Goal: Task Accomplishment & Management: Use online tool/utility

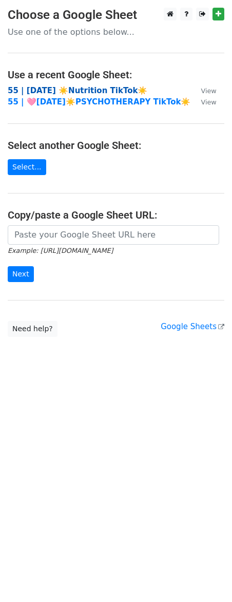
click at [67, 92] on strong "55 | [DATE] ☀️Nutrition TikTok☀️" at bounding box center [77, 90] width 139 height 9
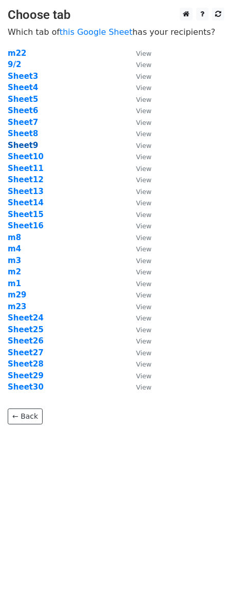
click at [28, 146] on strong "Sheet9" at bounding box center [23, 145] width 30 height 9
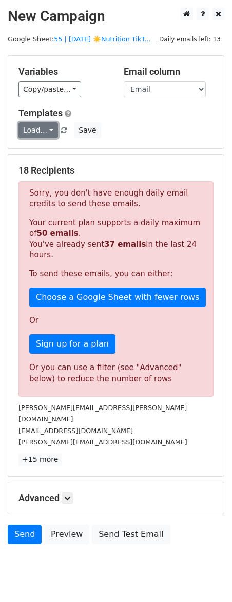
click at [42, 131] on link "Load..." at bounding box center [37, 130] width 39 height 16
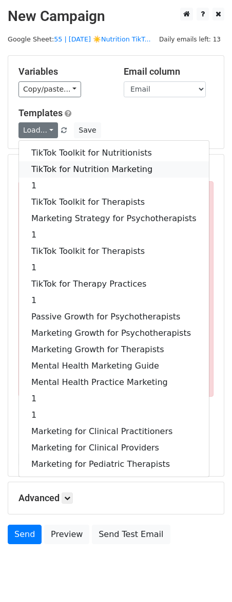
click at [46, 163] on link "TikTok for Nutrition Marketing" at bounding box center [114, 169] width 190 height 16
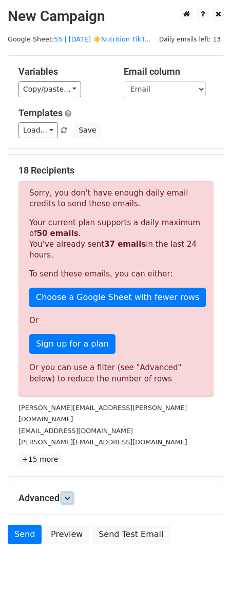
click at [70, 495] on icon at bounding box center [67, 498] width 6 height 6
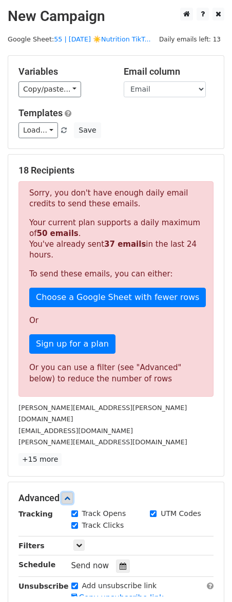
scroll to position [118, 0]
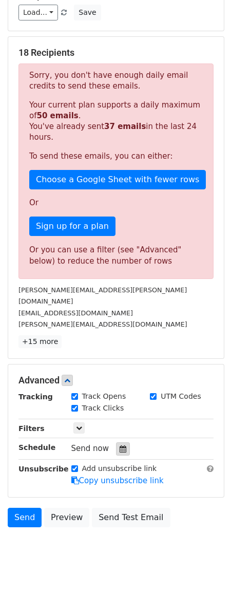
click at [119, 446] on icon at bounding box center [122, 449] width 7 height 7
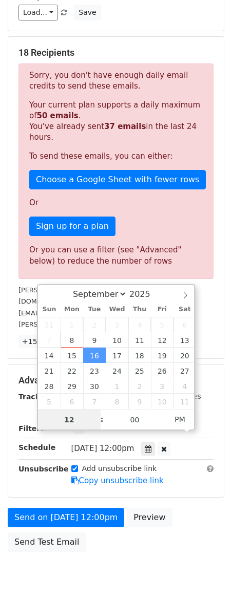
scroll to position [0, 0]
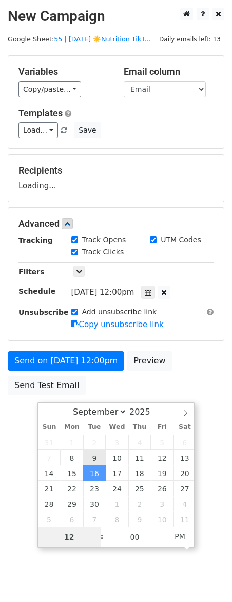
type input "2025-09-09 12:00"
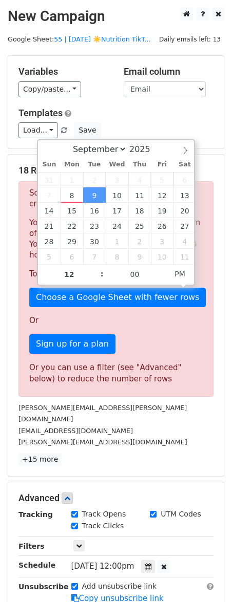
click at [44, 406] on small "sonia.couto@menusano.com" at bounding box center [102, 413] width 168 height 19
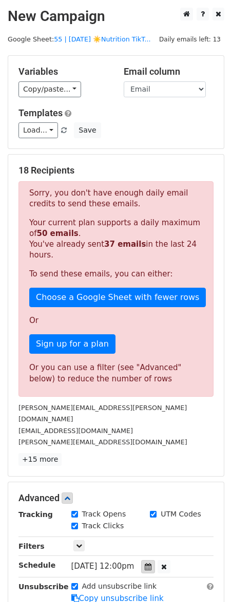
click at [155, 560] on div at bounding box center [148, 566] width 14 height 13
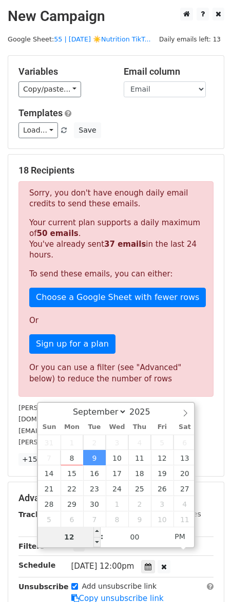
click at [78, 536] on input "12" at bounding box center [69, 537] width 63 height 20
type input "7"
type input "2025-09-09 19:00"
click at [122, 366] on div "Or you can use a filter (see "Advanced" below) to reduce the number of rows" at bounding box center [115, 373] width 173 height 23
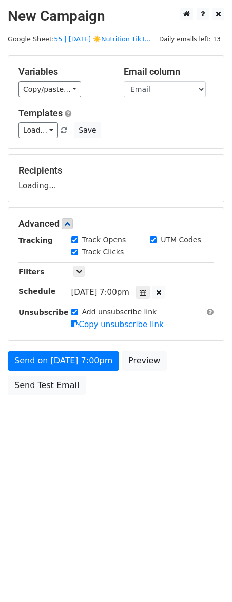
click at [47, 401] on body "New Campaign Daily emails left: 13 Google Sheet: 55 | SEP 1 ☀️Nutrition TikT...…" at bounding box center [116, 225] width 232 height 434
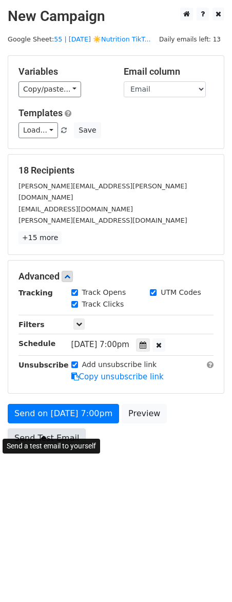
click at [53, 429] on link "Send Test Email" at bounding box center [47, 438] width 78 height 19
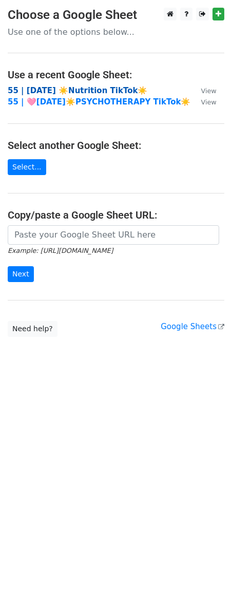
click at [80, 94] on strong "55 | [DATE] ☀️Nutrition TikTok☀️" at bounding box center [77, 90] width 139 height 9
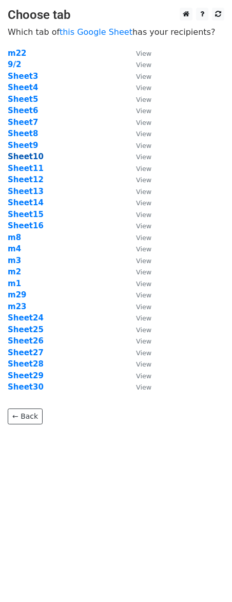
click at [35, 156] on strong "Sheet10" at bounding box center [26, 156] width 36 height 9
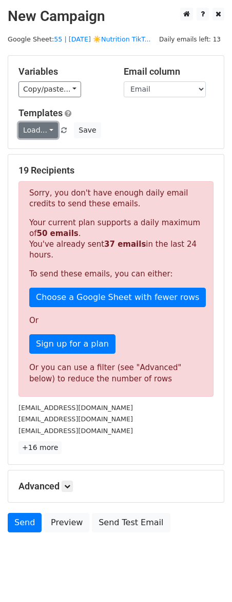
click at [38, 130] on link "Load..." at bounding box center [37, 130] width 39 height 16
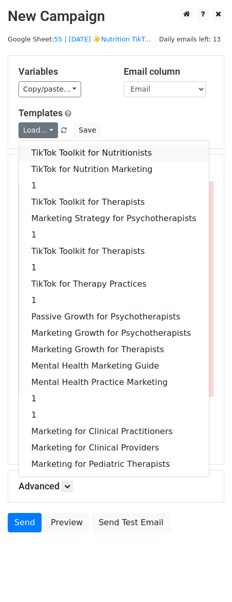
click at [39, 150] on link "TikTok Toolkit for Nutritionists" at bounding box center [114, 153] width 190 height 16
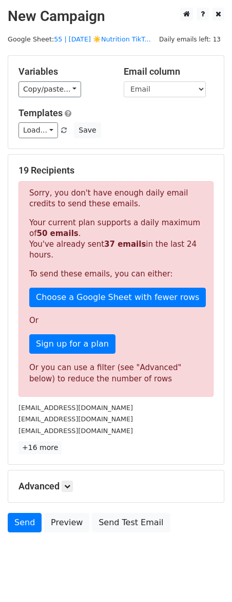
click at [75, 490] on h5 "Advanced" at bounding box center [115, 486] width 195 height 11
click at [73, 490] on link at bounding box center [66, 486] width 11 height 11
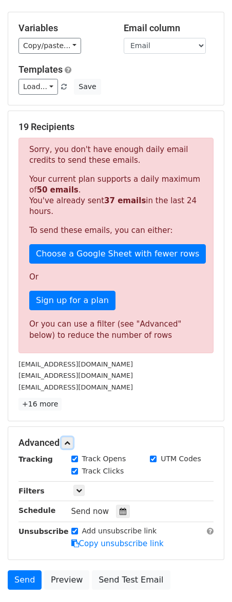
scroll to position [118, 0]
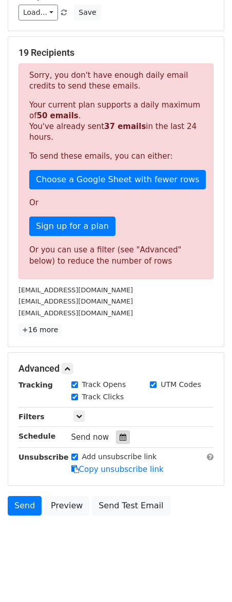
click at [122, 439] on div at bounding box center [123, 437] width 14 height 13
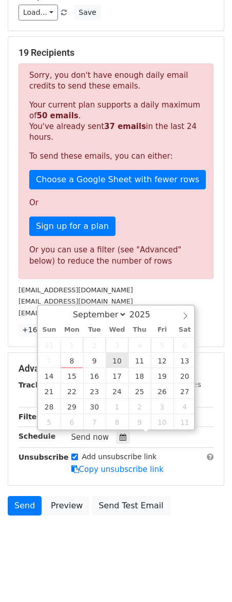
type input "[DATE] 12:00"
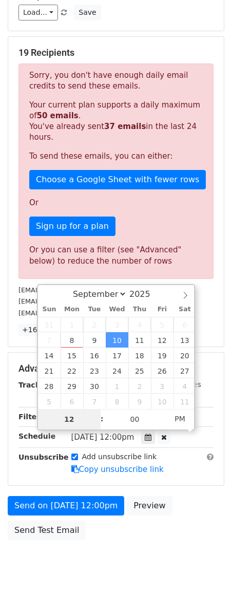
scroll to position [0, 0]
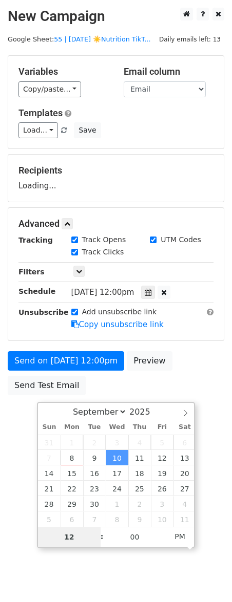
type input "7"
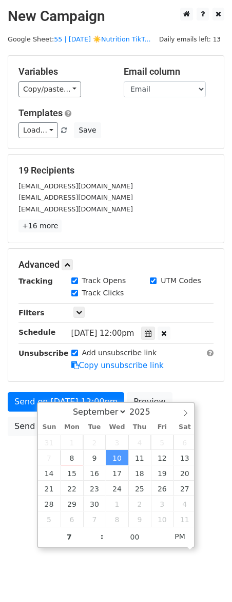
type input "2025-09-10 19:00"
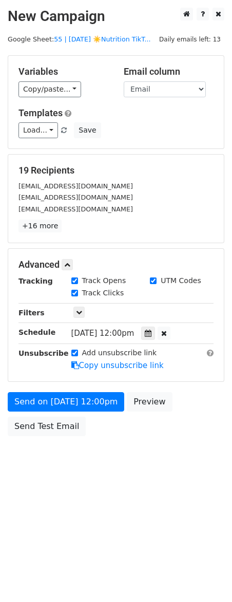
drag, startPoint x: 21, startPoint y: 489, endPoint x: 31, endPoint y: 459, distance: 32.4
click at [20, 487] on html "New Campaign Daily emails left: 13 Google Sheet: 55 | SEP 1 ☀️Nutrition TikT...…" at bounding box center [116, 301] width 232 height 602
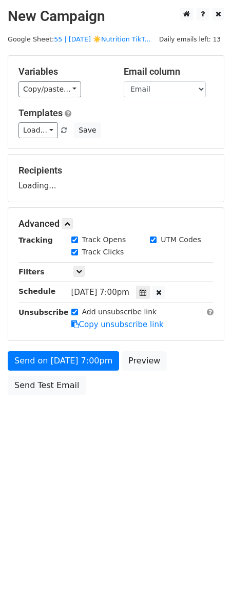
click at [38, 428] on body "New Campaign Daily emails left: 13 Google Sheet: 55 | SEP 1 ☀️Nutrition TikT...…" at bounding box center [116, 225] width 232 height 434
click at [54, 402] on body "New Campaign Daily emails left: 13 Google Sheet: 55 | SEP 1 ☀️Nutrition TikT...…" at bounding box center [116, 225] width 232 height 434
click at [53, 396] on div "Send on Sep 10 at 7:00pm Preview Send Test Email" at bounding box center [116, 375] width 232 height 49
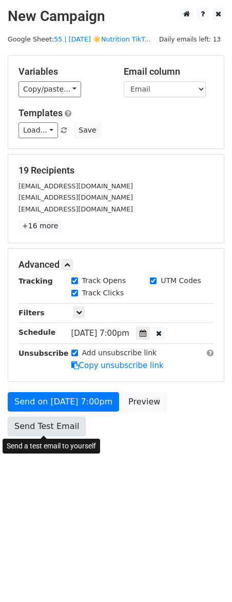
click at [50, 422] on link "Send Test Email" at bounding box center [47, 426] width 78 height 19
